Goal: Information Seeking & Learning: Check status

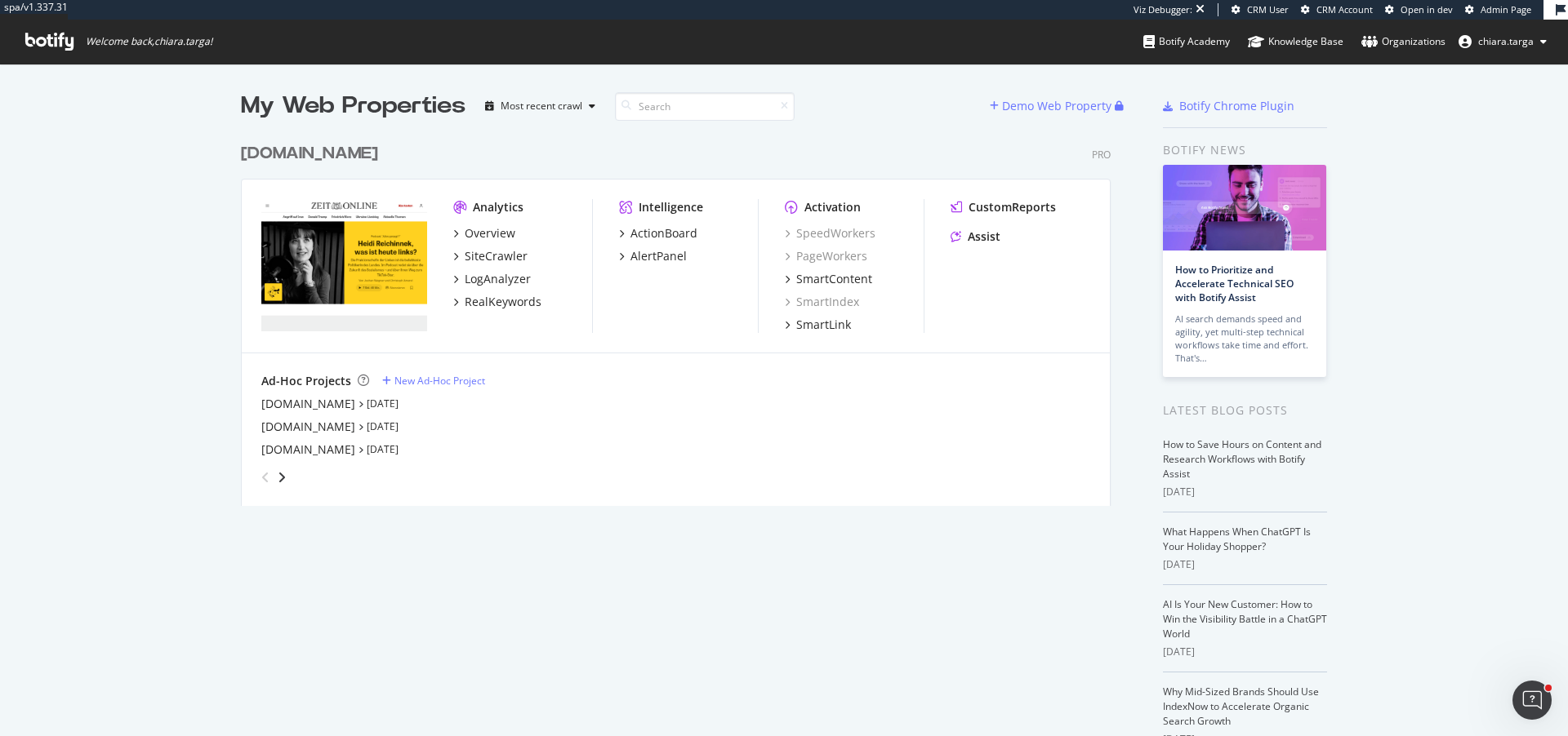
scroll to position [13, 13]
click at [336, 271] on div "LogAnalyzer" at bounding box center [498, 279] width 66 height 16
